Goal: Use online tool/utility: Utilize a website feature to perform a specific function

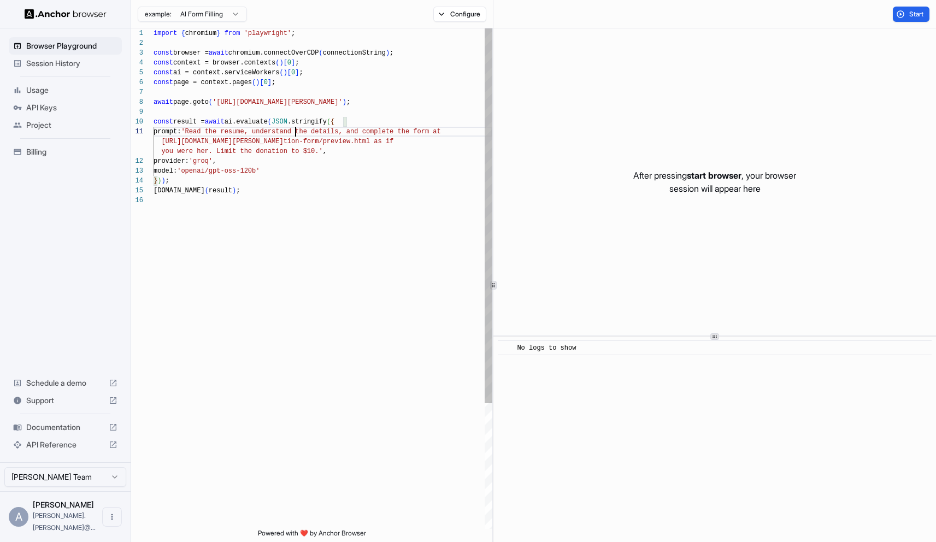
click at [295, 128] on div "import { chromium } from 'playwright' ; const browser = await chromium.connectO…" at bounding box center [323, 362] width 339 height 668
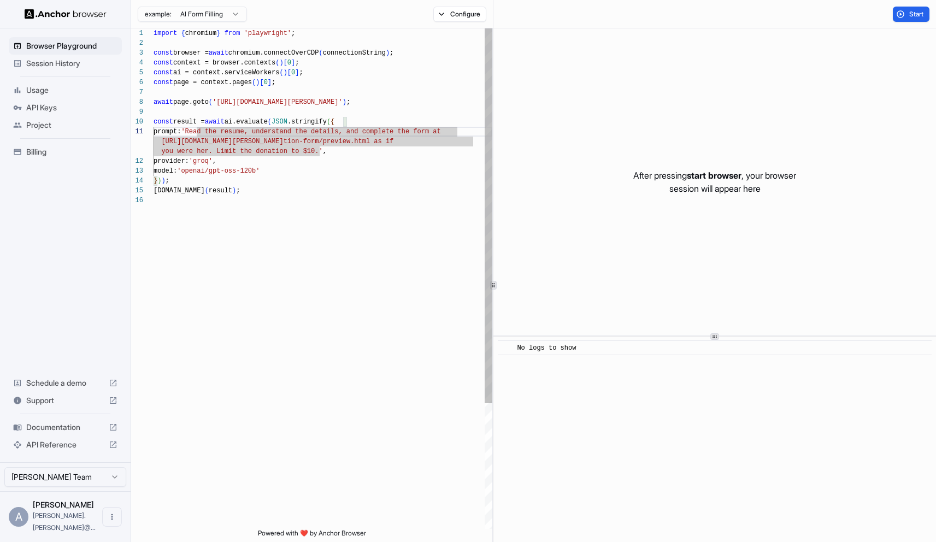
scroll to position [20, 0]
click at [342, 152] on div "await page.goto ( 'https://www.wix.com/demone2/nicol-rider' ) ; const result = …" at bounding box center [323, 362] width 339 height 668
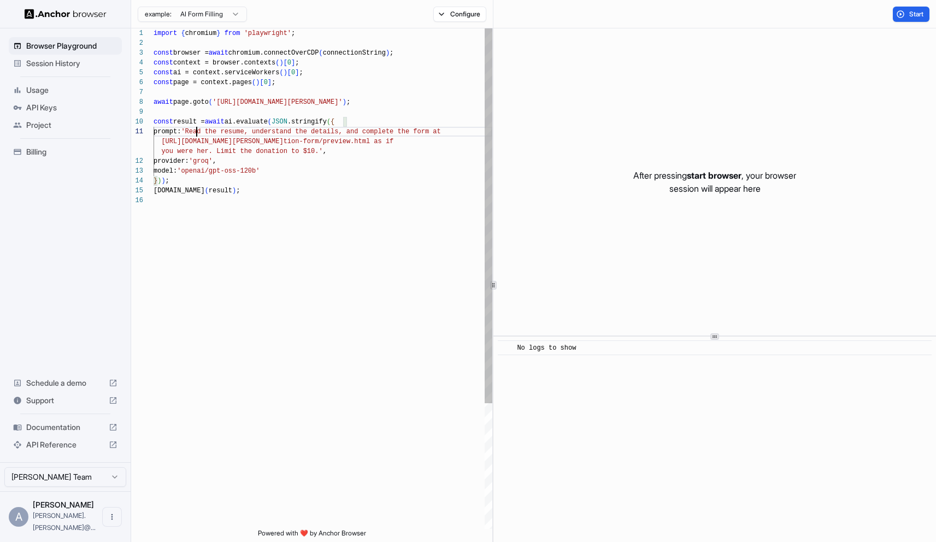
scroll to position [0, 0]
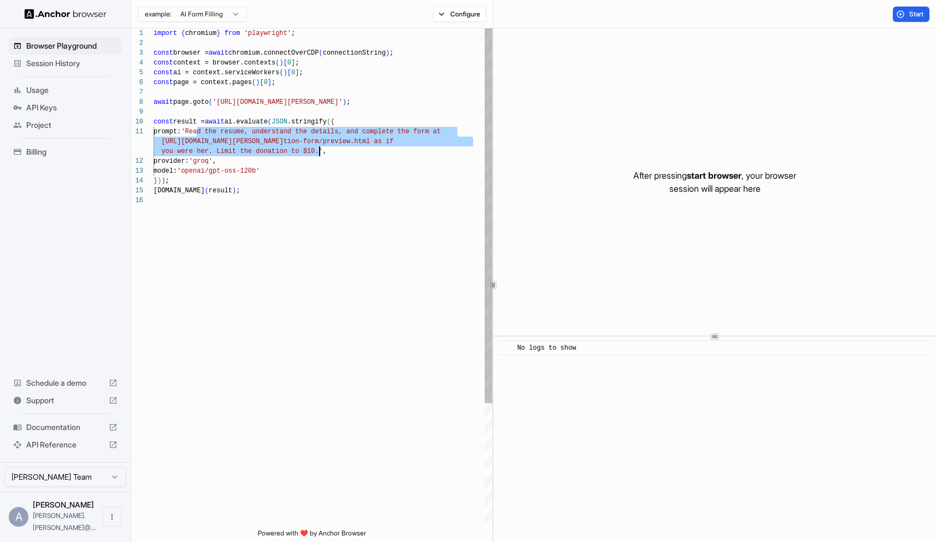
drag, startPoint x: 197, startPoint y: 132, endPoint x: 318, endPoint y: 151, distance: 121.7
click at [318, 151] on div "await page.goto ( 'https://www.wix.com/demone2/nicol-rider' ) ; const result = …" at bounding box center [323, 362] width 339 height 668
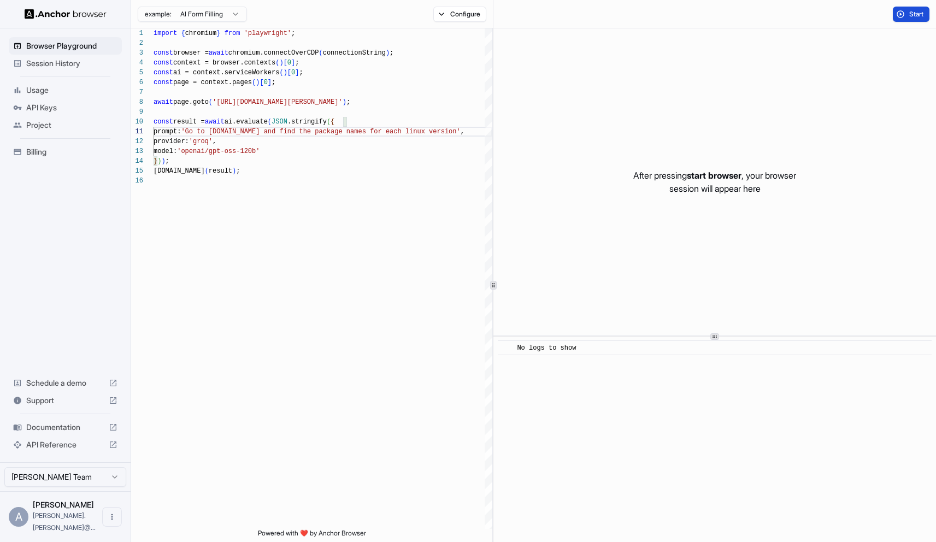
click at [913, 16] on span "Start" at bounding box center [916, 14] width 15 height 9
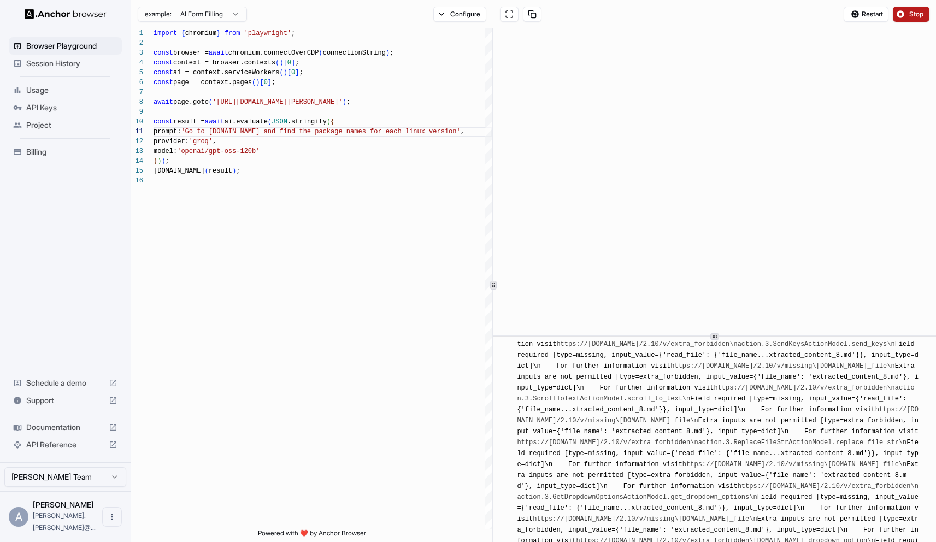
scroll to position [5194, 0]
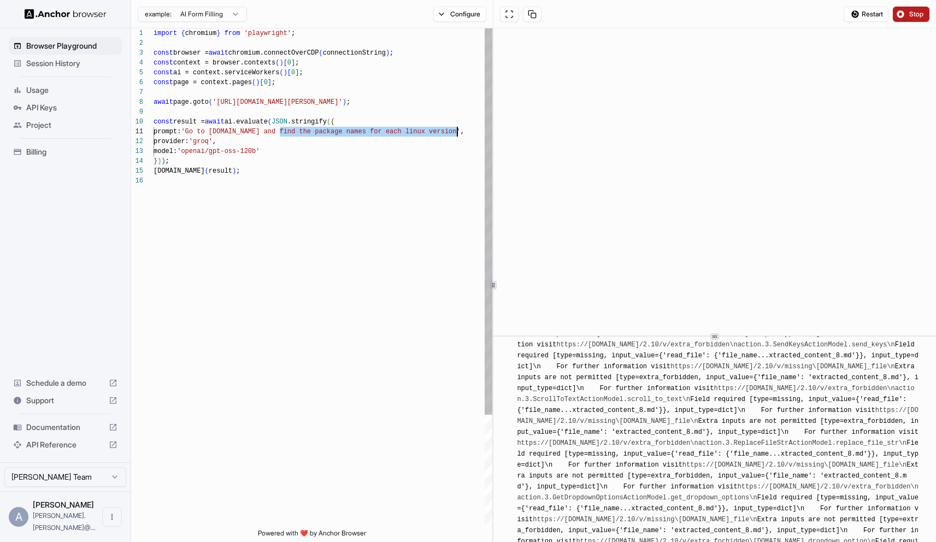
drag, startPoint x: 280, startPoint y: 131, endPoint x: 458, endPoint y: 132, distance: 177.6
click at [458, 132] on div "await page.goto ( 'https://www.wix.com/demone2/nicol-rider' ) ; const result = …" at bounding box center [323, 352] width 339 height 648
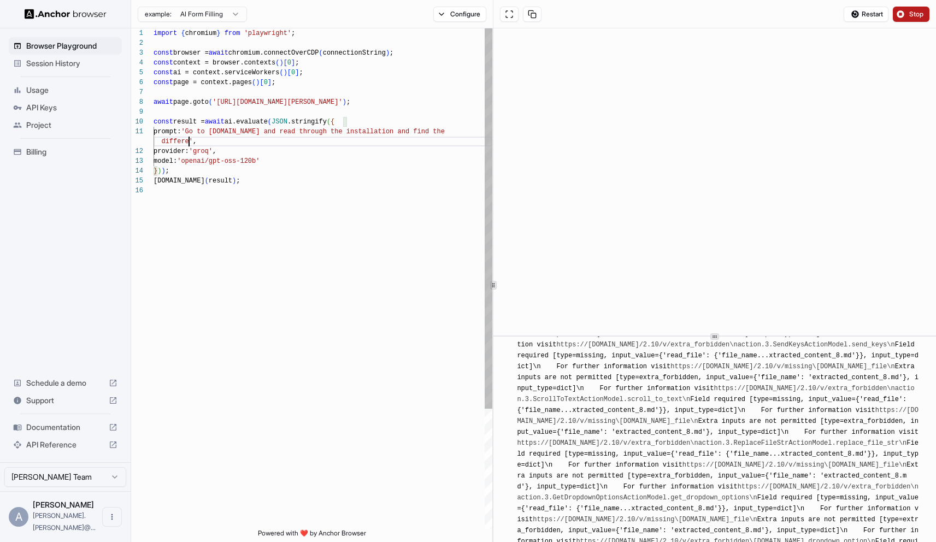
scroll to position [10, 0]
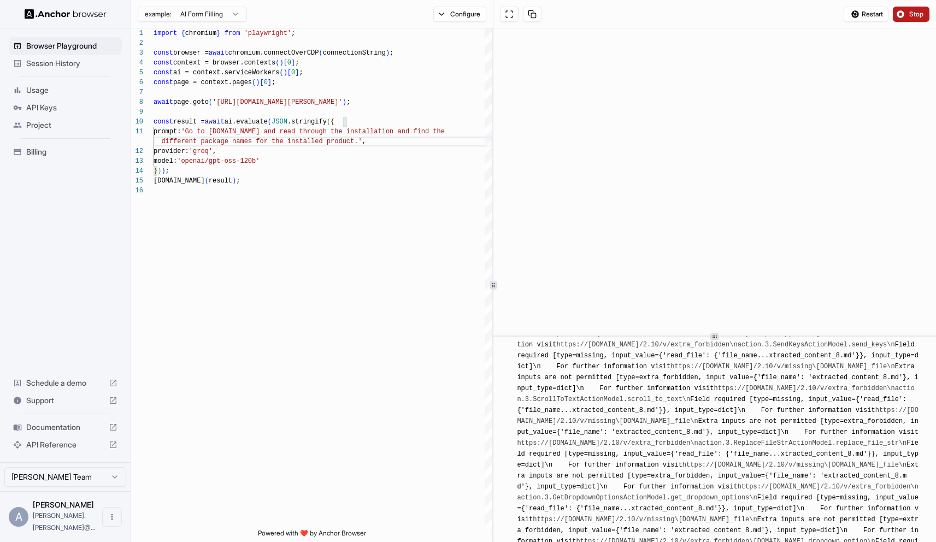
type textarea "**********"
click at [912, 13] on span "Stop" at bounding box center [916, 14] width 15 height 9
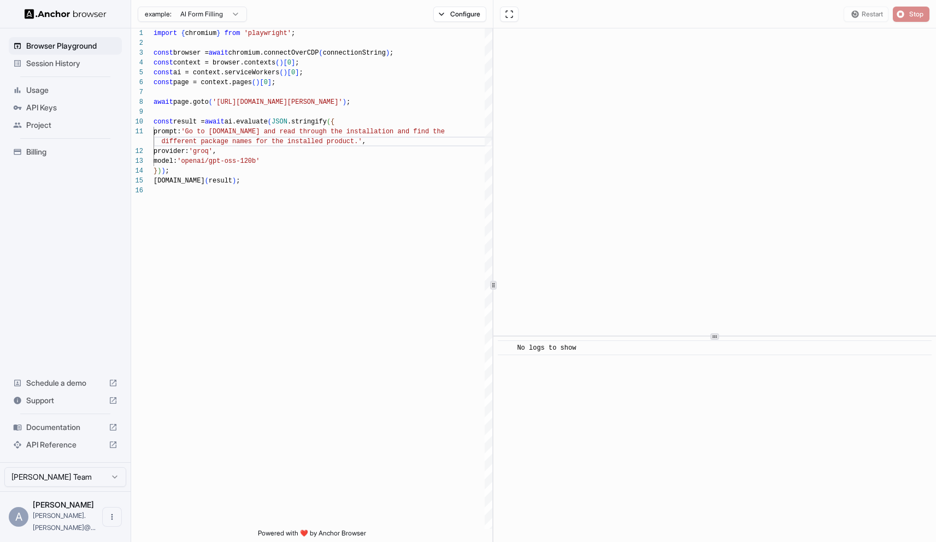
scroll to position [0, 0]
click at [910, 10] on span "Start" at bounding box center [916, 14] width 15 height 9
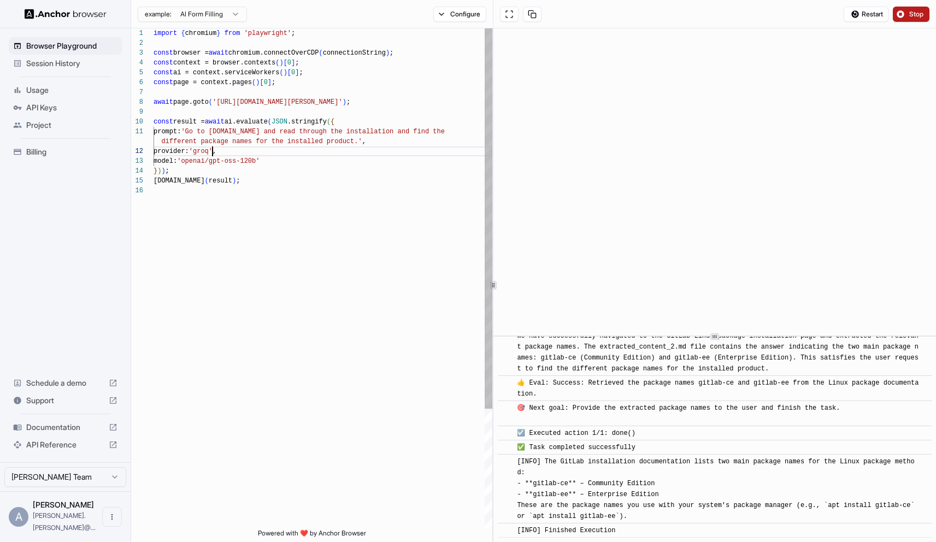
scroll to position [20, 0]
click at [211, 153] on div "await page.goto ( 'https://www.wix.com/demone2/nicol-rider' ) ; const result = …" at bounding box center [323, 357] width 339 height 658
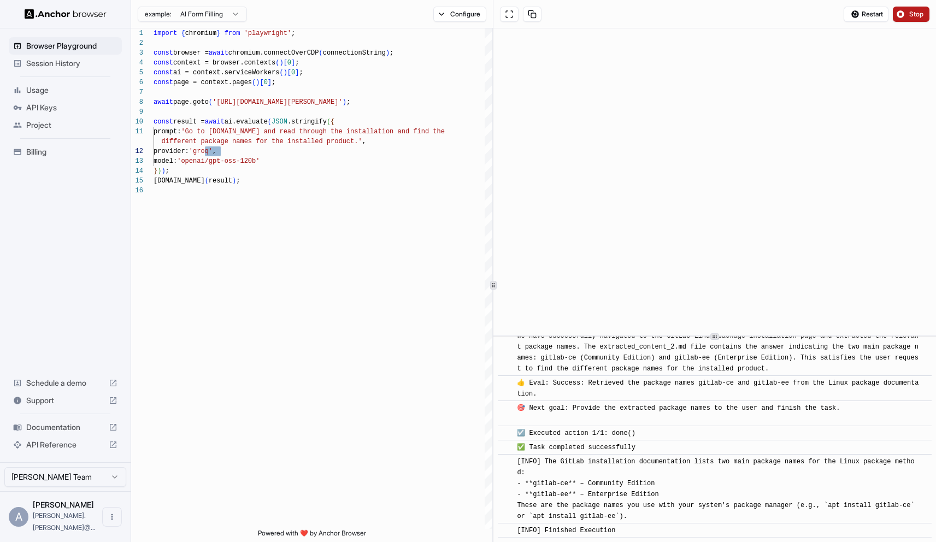
click at [57, 450] on span "API Reference" at bounding box center [65, 444] width 78 height 11
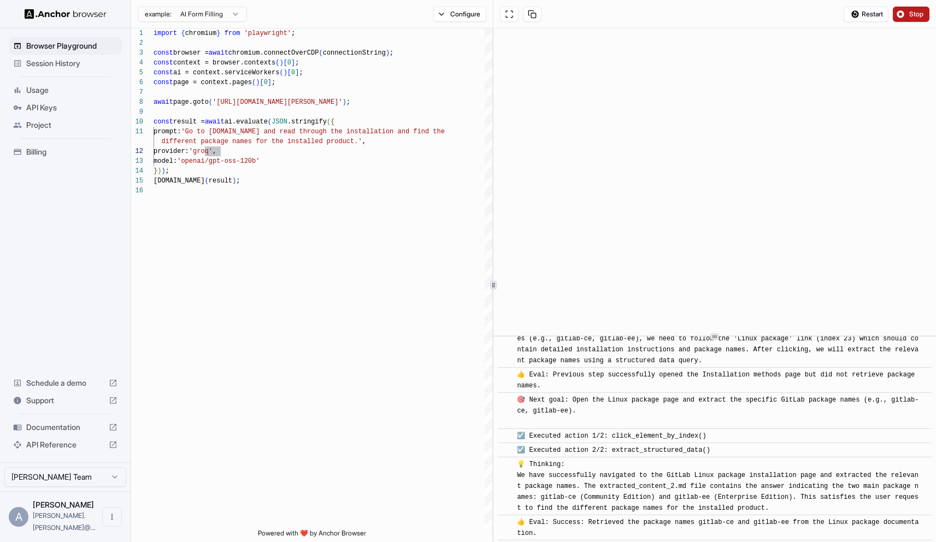
scroll to position [660, 0]
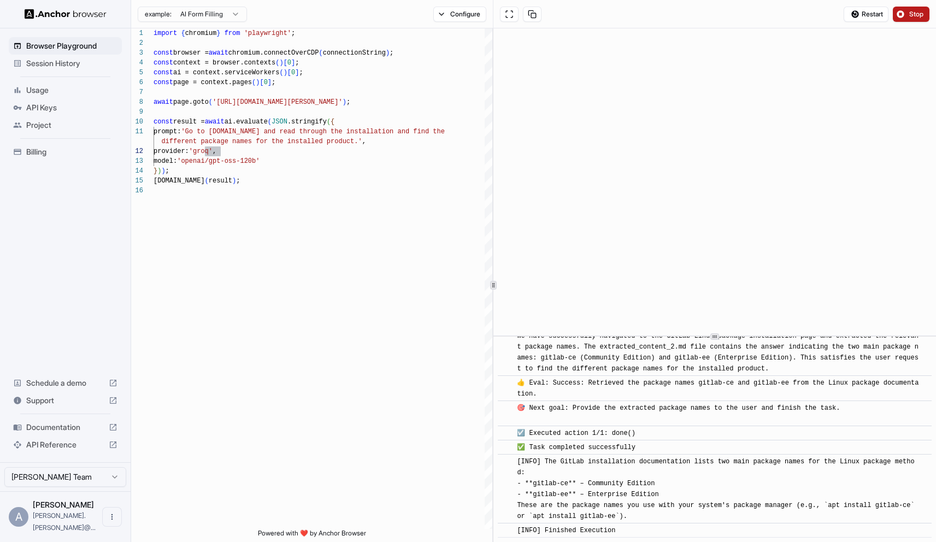
click at [71, 60] on span "Session History" at bounding box center [71, 63] width 91 height 11
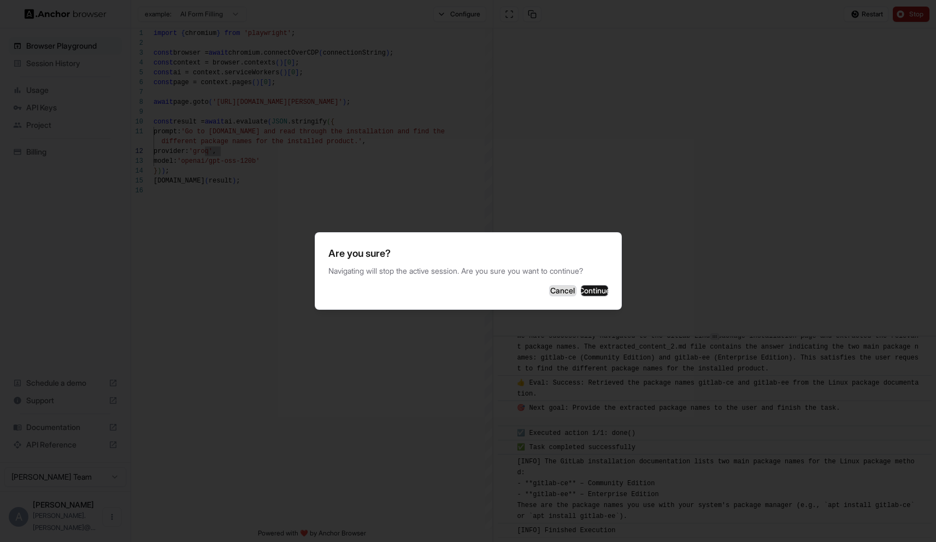
click at [549, 292] on button "Cancel" at bounding box center [562, 290] width 27 height 11
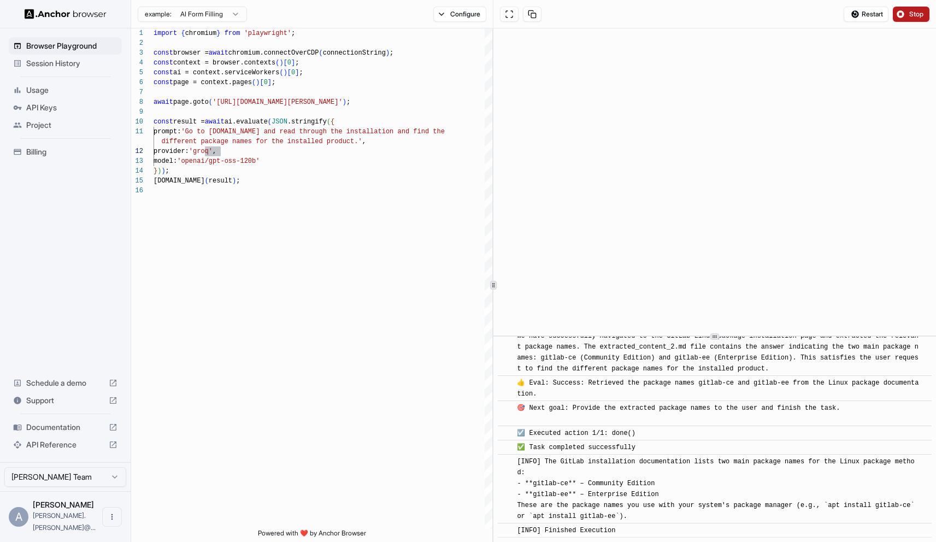
click at [911, 11] on span "Stop" at bounding box center [916, 14] width 15 height 9
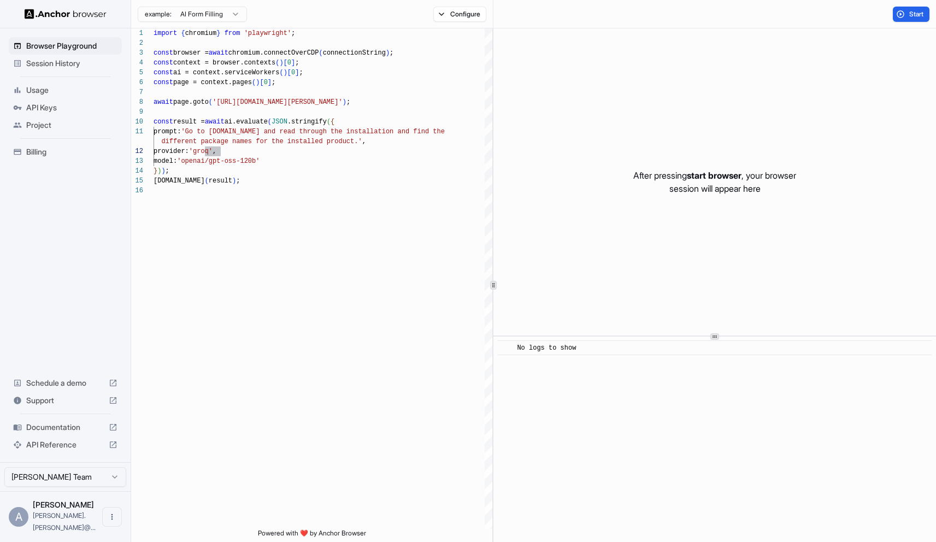
click at [64, 64] on span "Session History" at bounding box center [71, 63] width 91 height 11
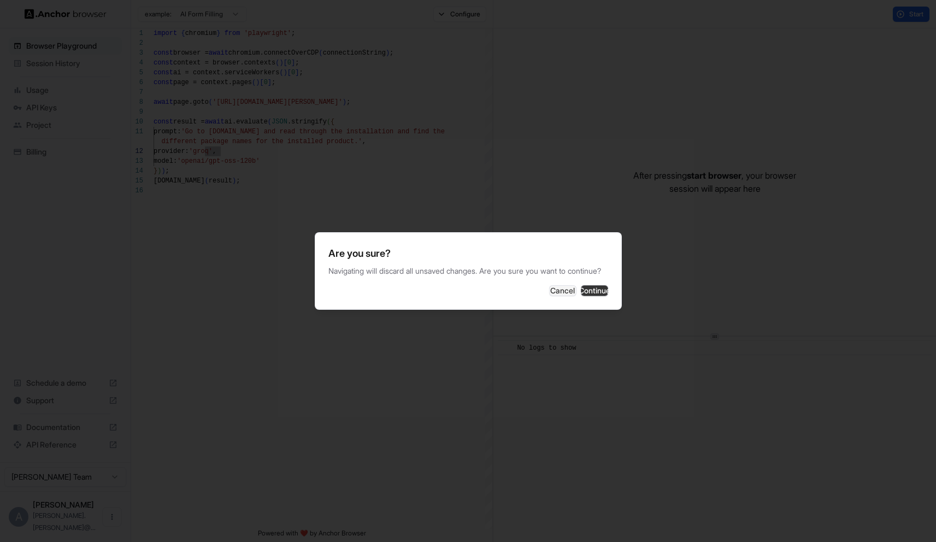
click at [590, 293] on button "Continue" at bounding box center [594, 290] width 27 height 11
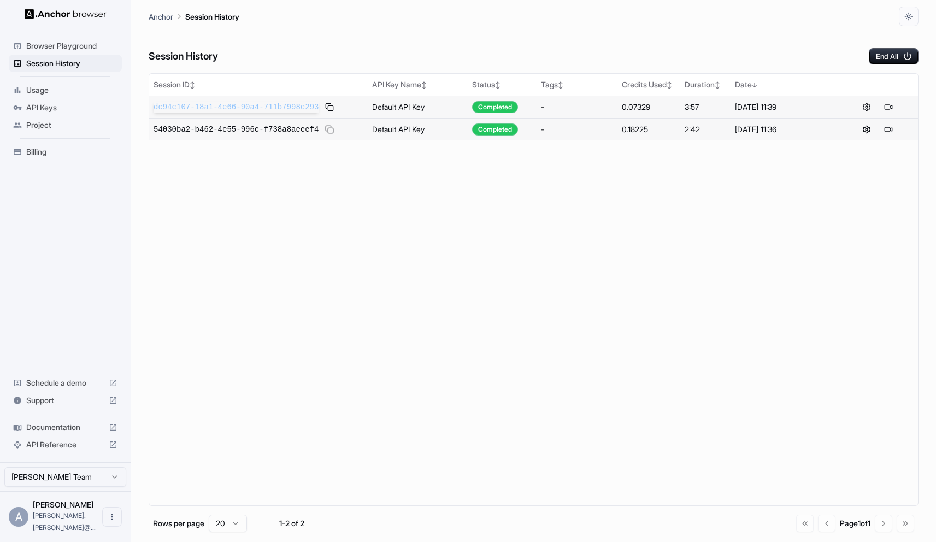
click at [278, 105] on span "dc94c107-18a1-4e66-90a4-711b7998e293" at bounding box center [236, 107] width 165 height 11
click at [159, 15] on p "Anchor" at bounding box center [161, 16] width 25 height 11
click at [192, 108] on span "dc94c107-18a1-4e66-90a4-711b7998e293" at bounding box center [236, 107] width 165 height 11
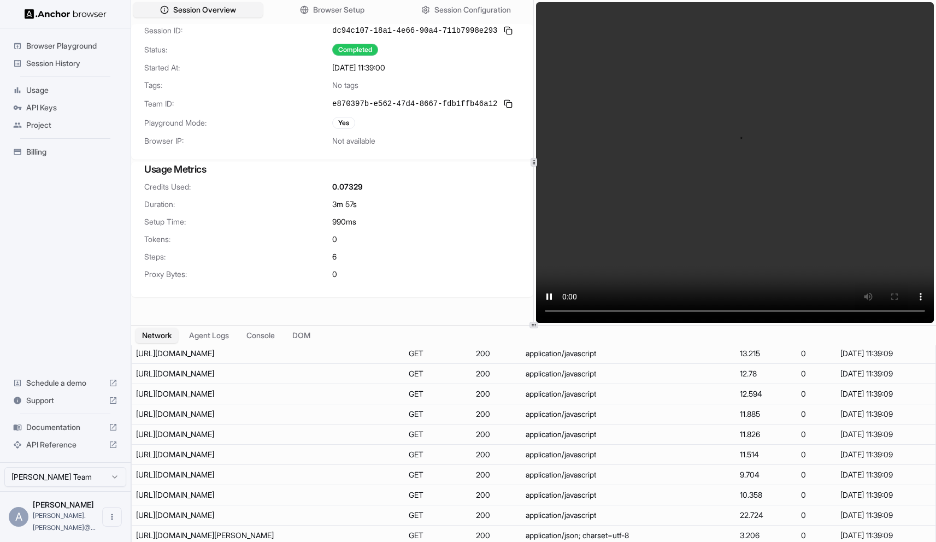
scroll to position [1187, 0]
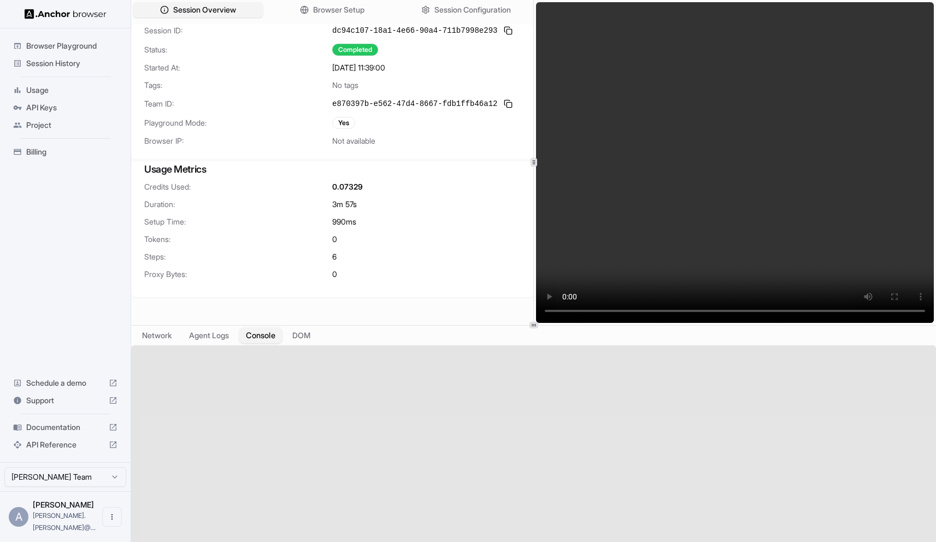
click at [271, 333] on button "Console" at bounding box center [260, 335] width 43 height 16
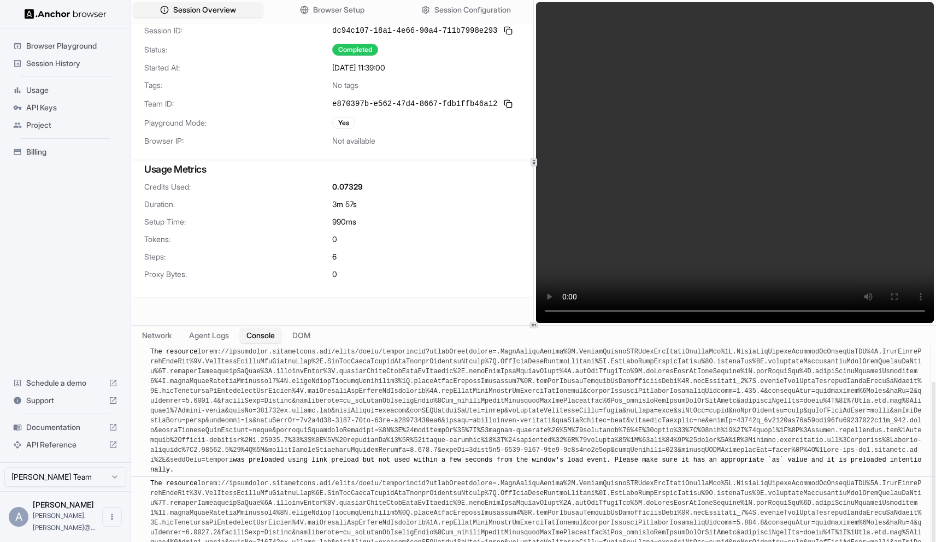
scroll to position [60, 0]
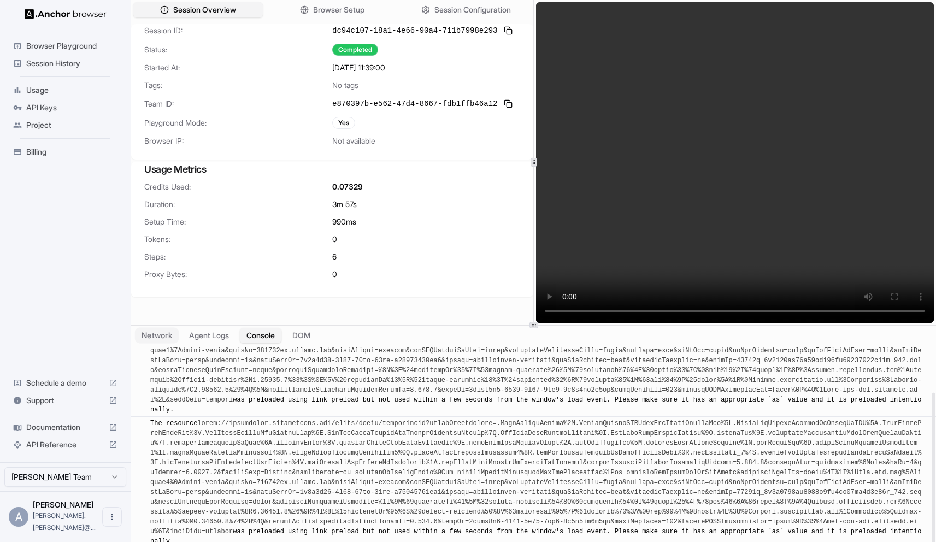
click at [157, 331] on button "Network" at bounding box center [157, 335] width 44 height 16
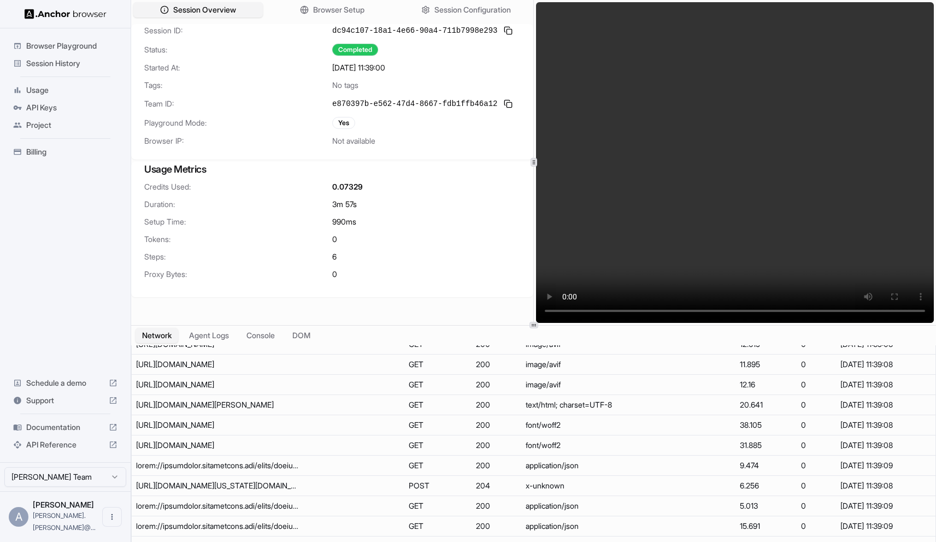
scroll to position [0, 0]
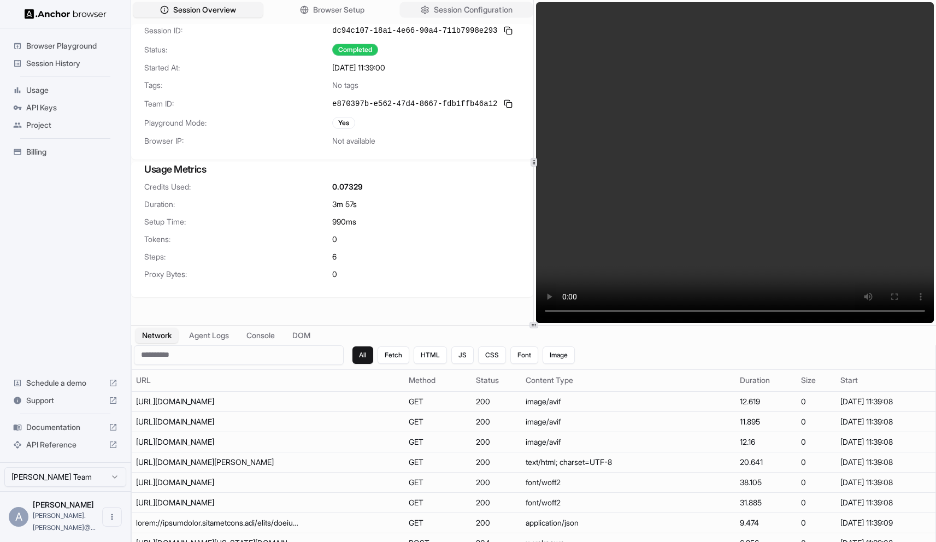
click at [451, 13] on span "Session Configuration" at bounding box center [473, 9] width 79 height 11
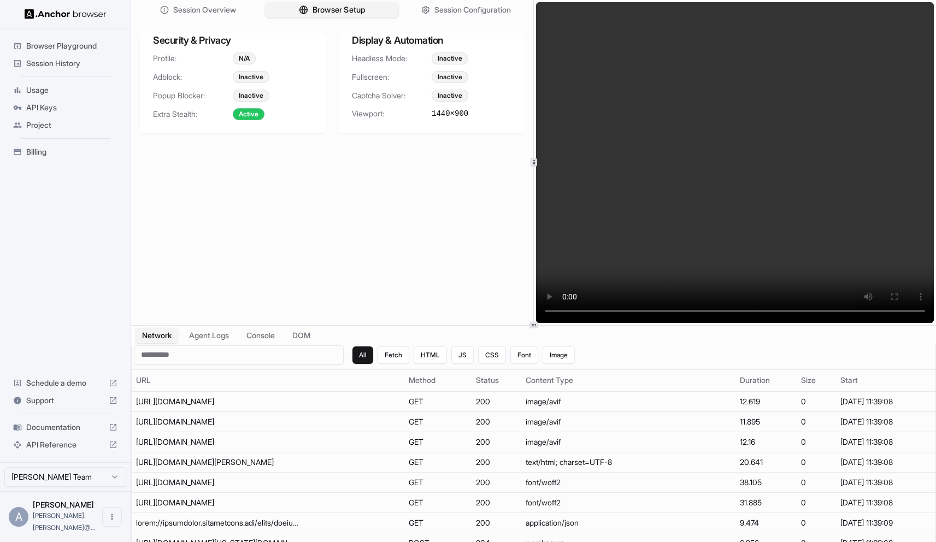
click at [354, 8] on span "Browser Setup" at bounding box center [339, 9] width 53 height 11
click at [349, 10] on span "Browser Setup" at bounding box center [339, 9] width 53 height 11
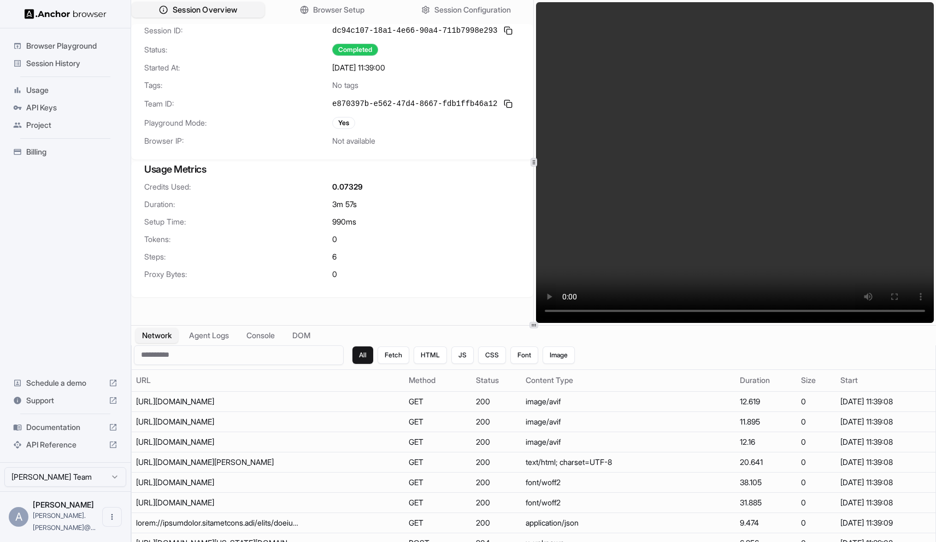
click at [227, 6] on span "Session Overview" at bounding box center [205, 9] width 64 height 11
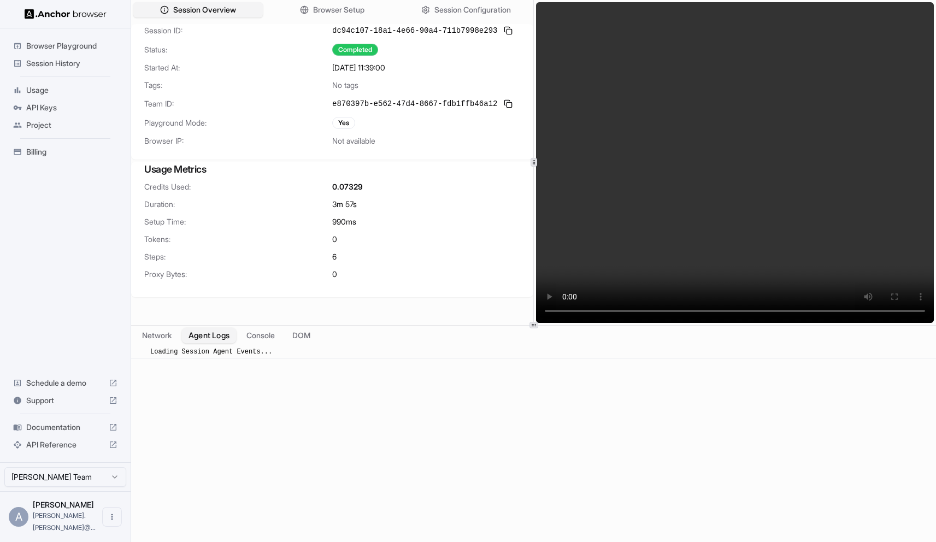
click at [216, 331] on button "Agent Logs" at bounding box center [209, 335] width 55 height 16
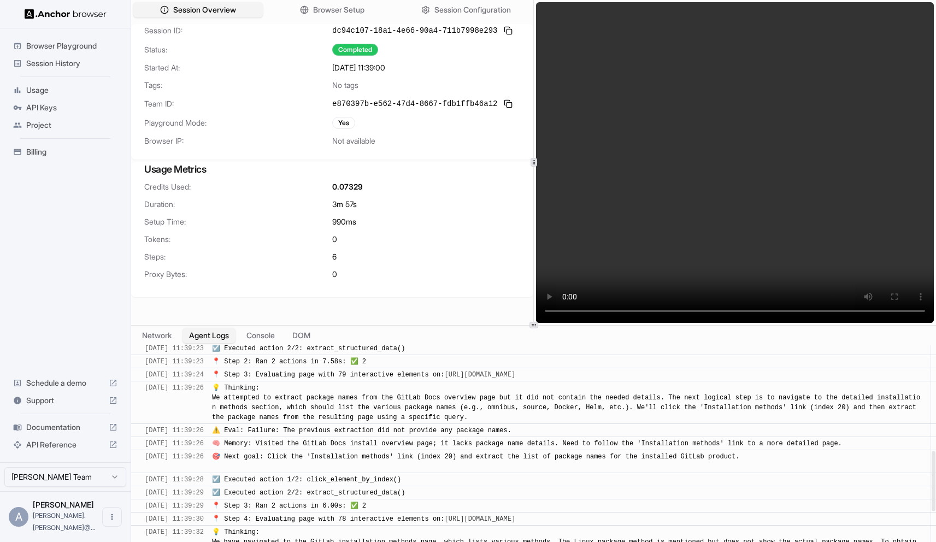
scroll to position [557, 0]
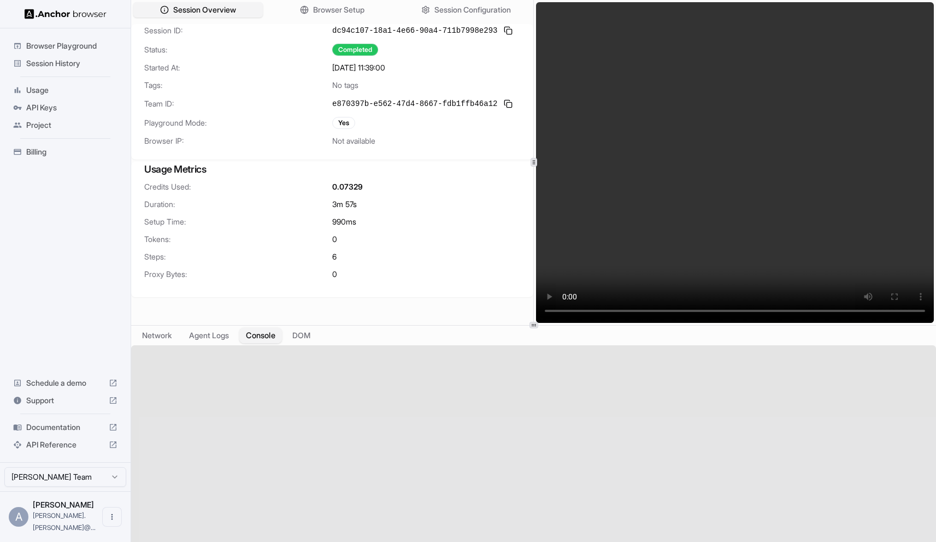
click at [259, 338] on button "Console" at bounding box center [260, 335] width 43 height 16
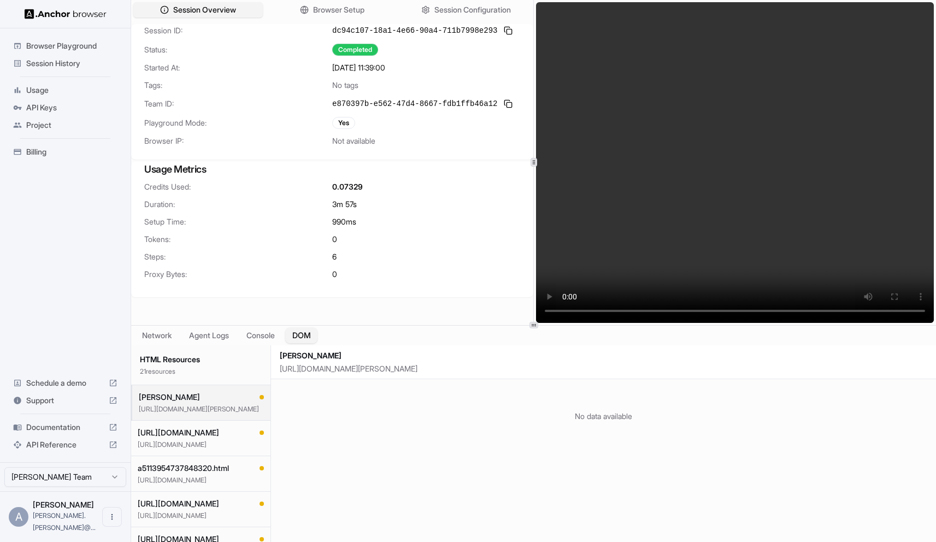
click at [311, 334] on button "DOM" at bounding box center [301, 335] width 32 height 16
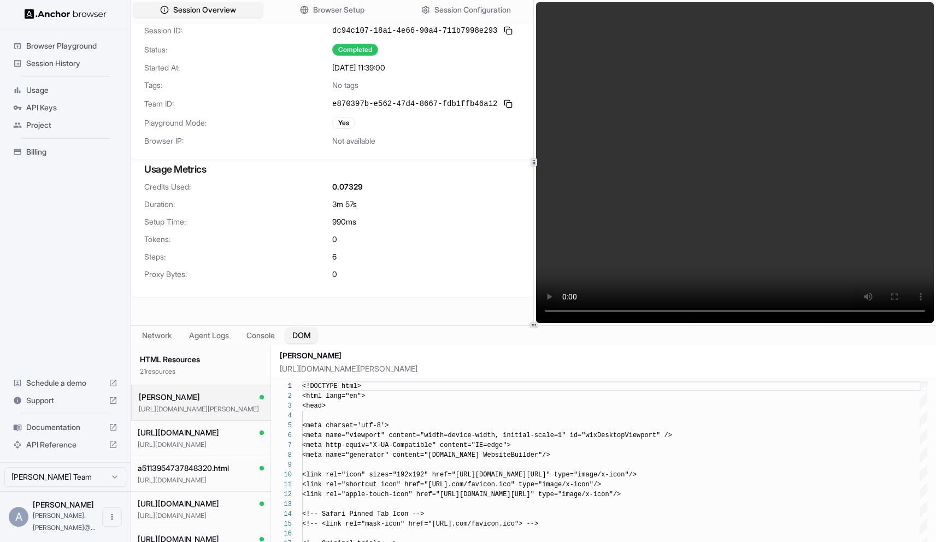
scroll to position [98, 0]
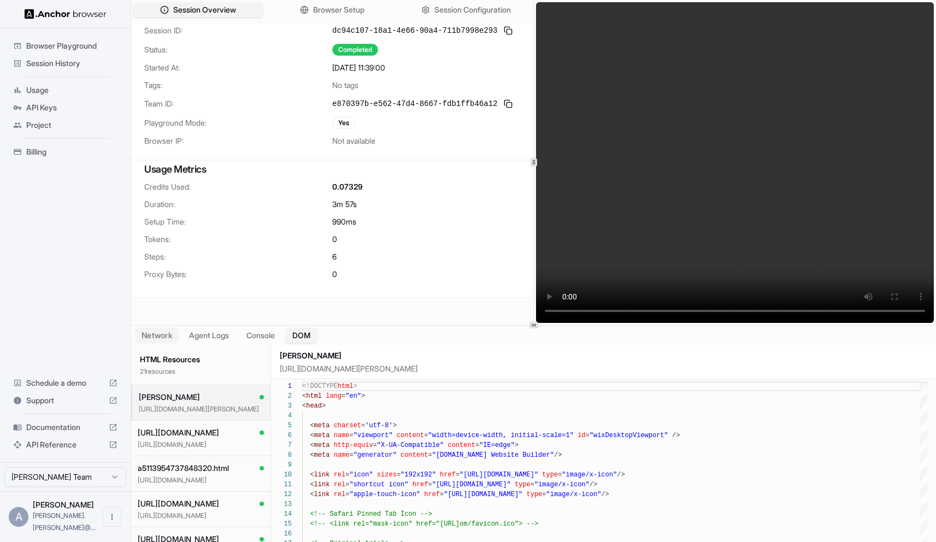
click at [166, 336] on button "Network" at bounding box center [157, 335] width 44 height 16
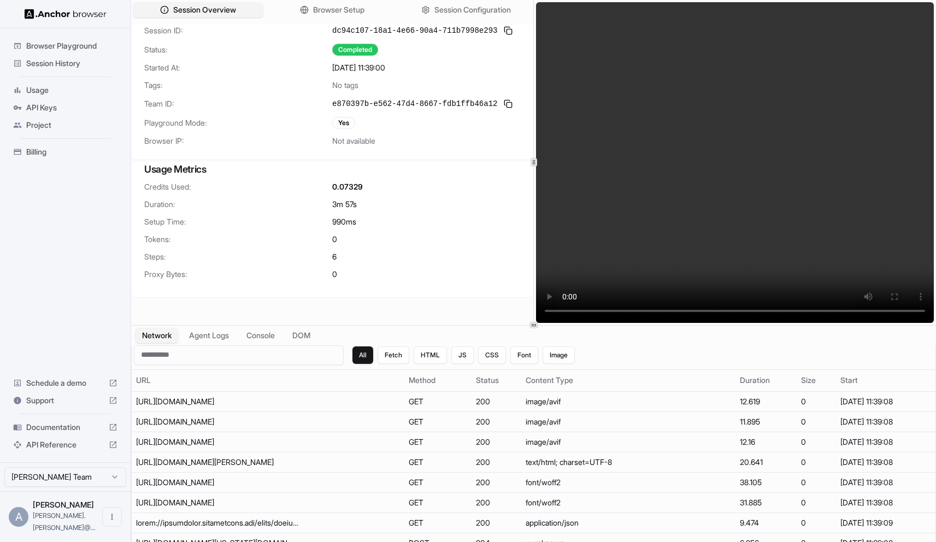
click at [93, 45] on span "Browser Playground" at bounding box center [71, 45] width 91 height 11
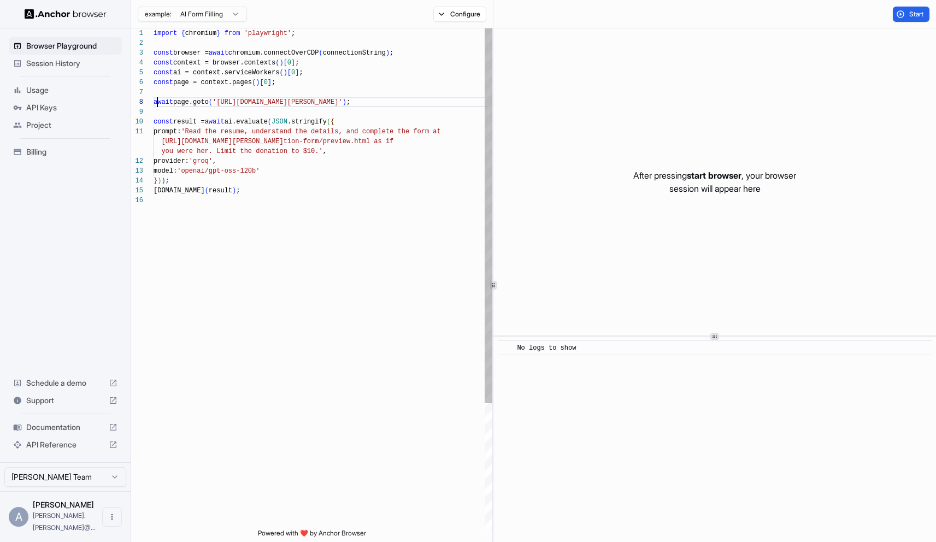
scroll to position [69, 0]
click at [156, 102] on div "import { chromium } from 'playwright' ; const browser = await chromium.connectO…" at bounding box center [323, 362] width 339 height 668
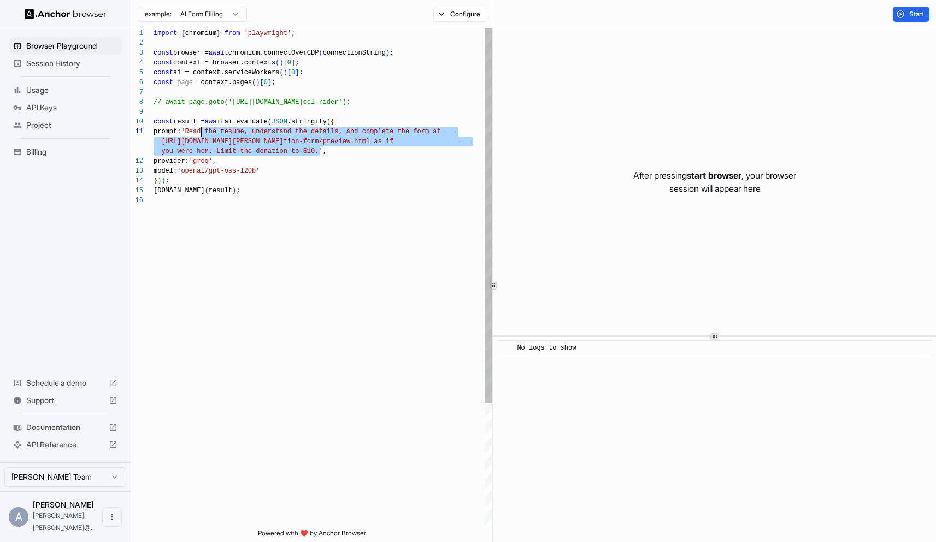
scroll to position [0, 0]
drag, startPoint x: 318, startPoint y: 150, endPoint x: 197, endPoint y: 133, distance: 122.0
click at [197, 133] on div "import { chromium } from 'playwright' ; const browser = await chromium.connectO…" at bounding box center [323, 362] width 339 height 668
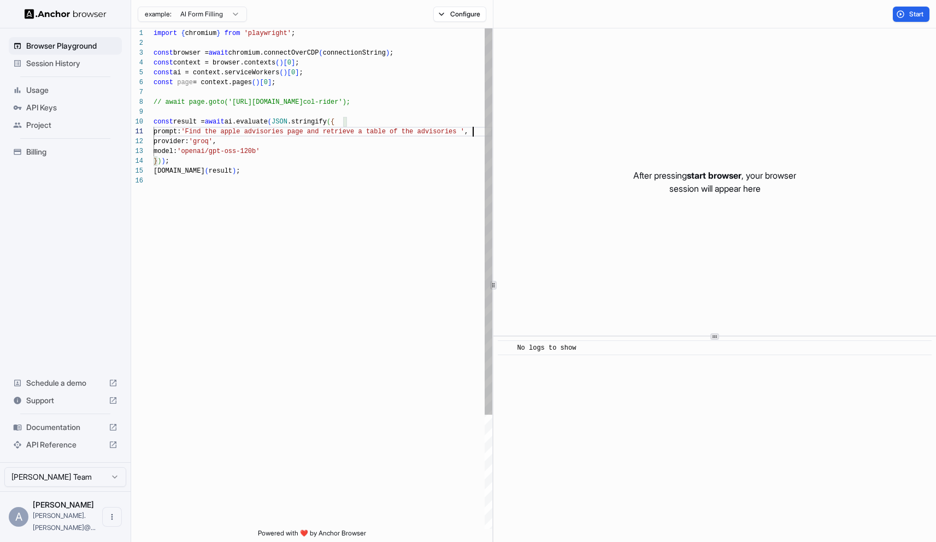
scroll to position [10, 0]
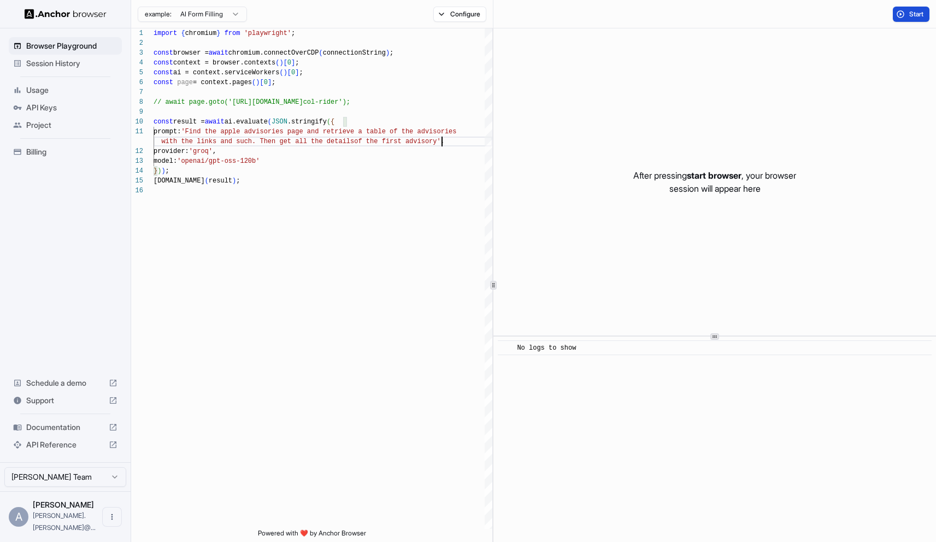
click at [914, 13] on span "Start" at bounding box center [916, 14] width 15 height 9
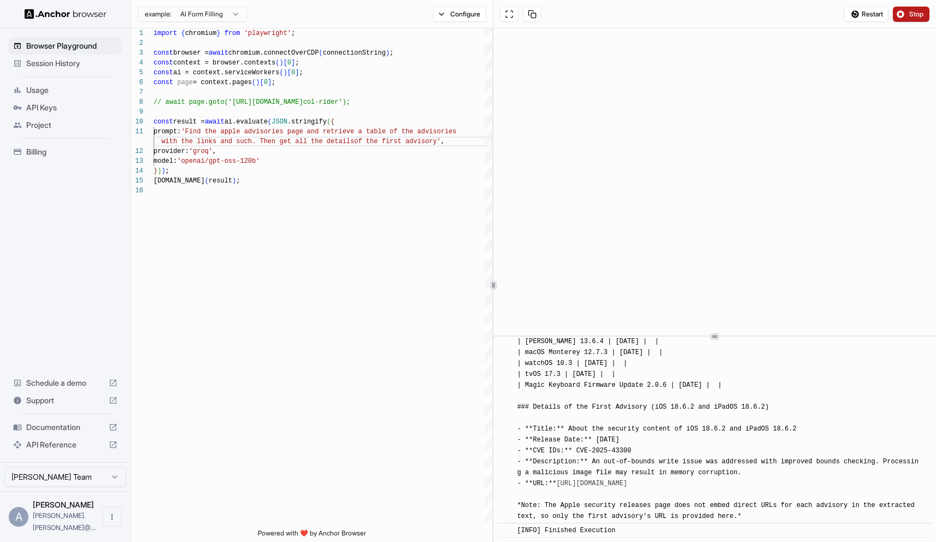
scroll to position [6451, 0]
click at [627, 480] on link "[URL][DOMAIN_NAME]" at bounding box center [591, 484] width 71 height 8
click at [113, 432] on icon at bounding box center [113, 427] width 9 height 9
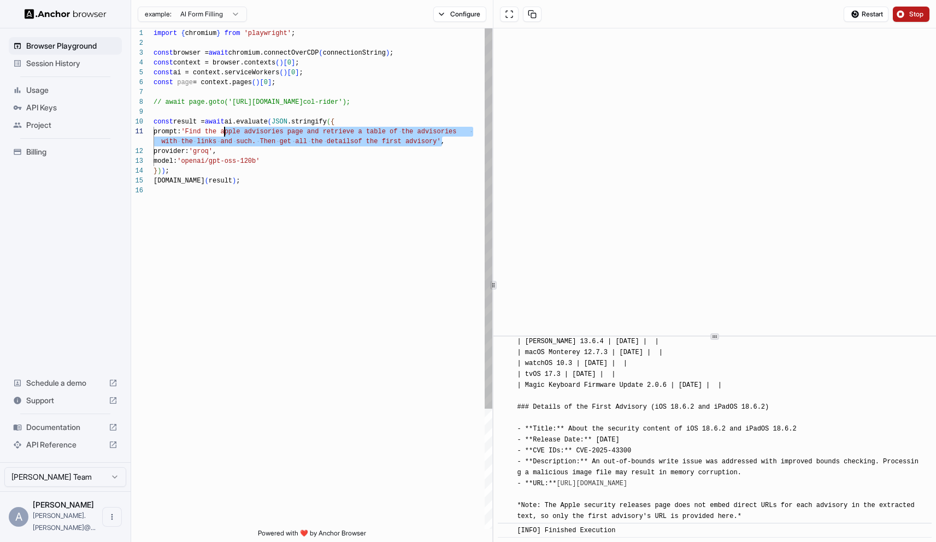
scroll to position [0, 0]
drag, startPoint x: 440, startPoint y: 142, endPoint x: 198, endPoint y: 136, distance: 241.6
click at [198, 136] on div "import { chromium } from 'playwright' ; const browser = await chromium.connectO…" at bounding box center [323, 357] width 339 height 658
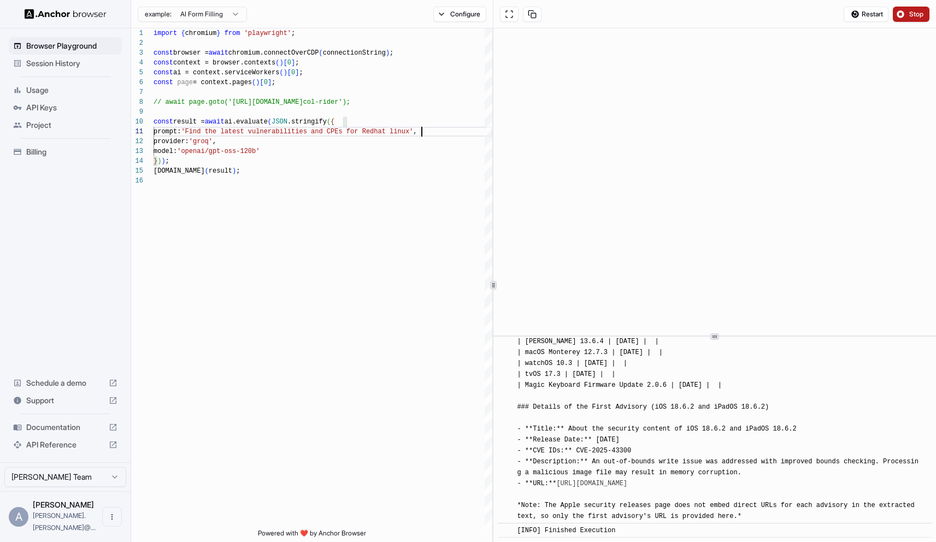
type textarea "**********"
click at [913, 10] on span "Stop" at bounding box center [916, 14] width 15 height 9
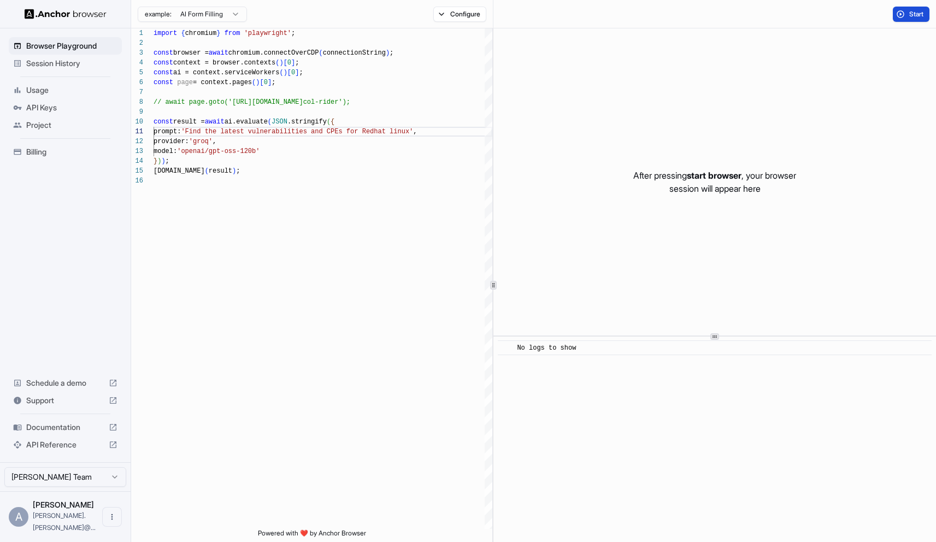
click at [911, 13] on span "Start" at bounding box center [916, 14] width 15 height 9
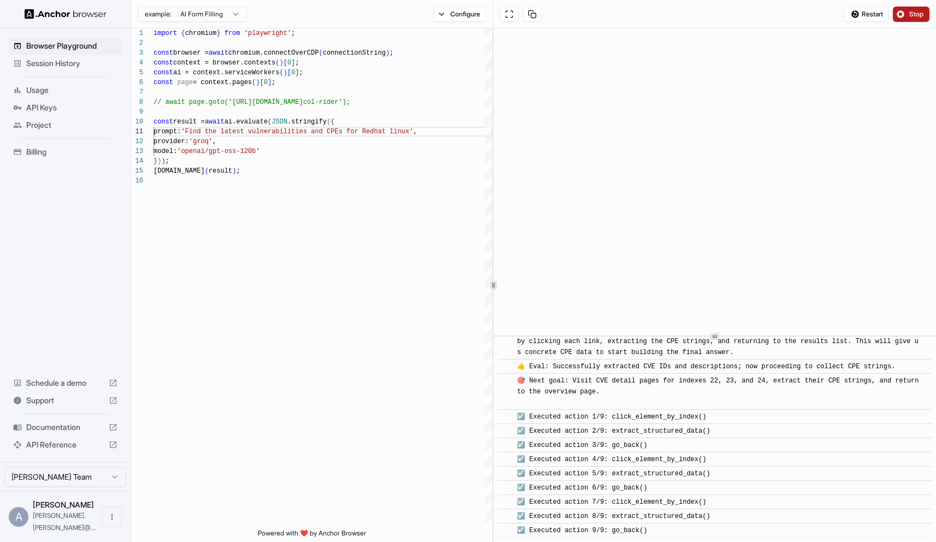
scroll to position [1339, 0]
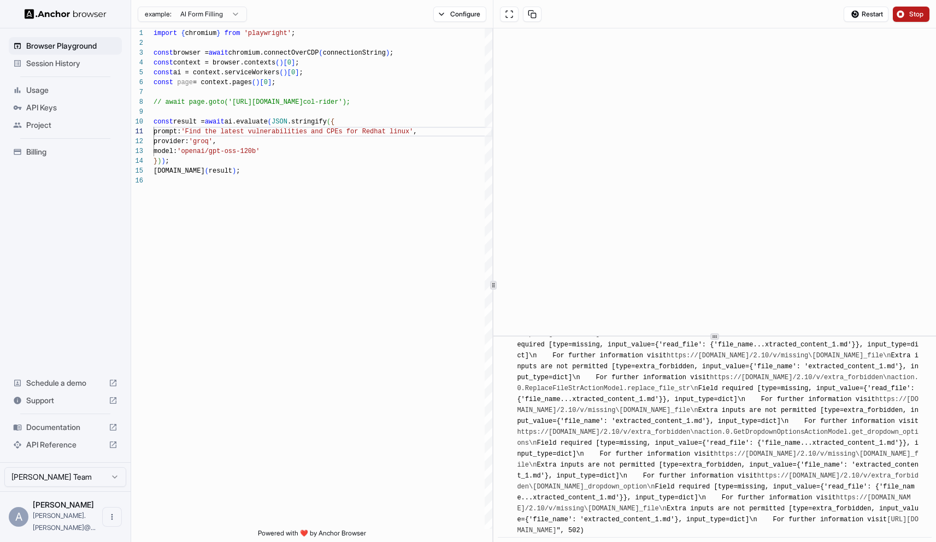
click at [910, 15] on span "Stop" at bounding box center [916, 14] width 15 height 9
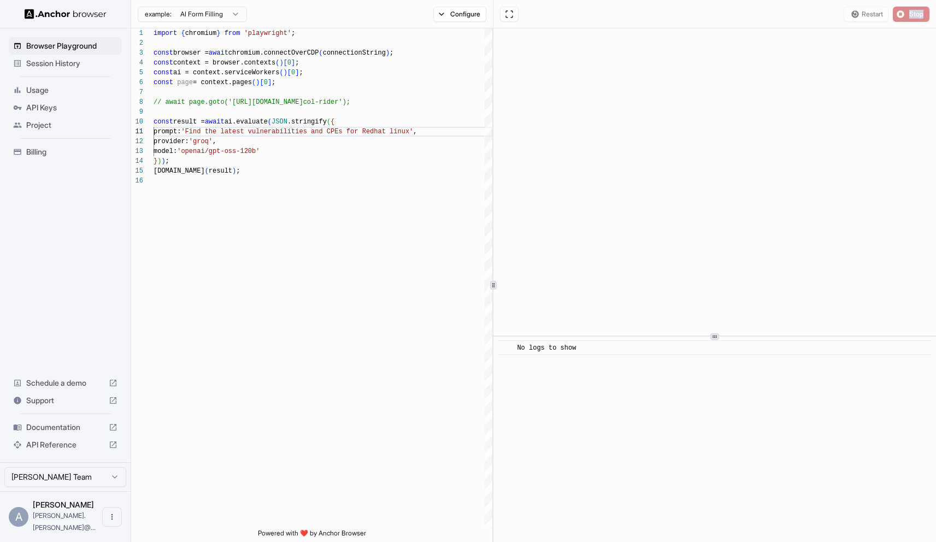
click at [910, 15] on div "Restart Stop" at bounding box center [887, 14] width 86 height 15
click at [62, 450] on span "API Reference" at bounding box center [65, 444] width 78 height 11
click at [69, 433] on span "Documentation" at bounding box center [65, 427] width 78 height 11
